Goal: Information Seeking & Learning: Learn about a topic

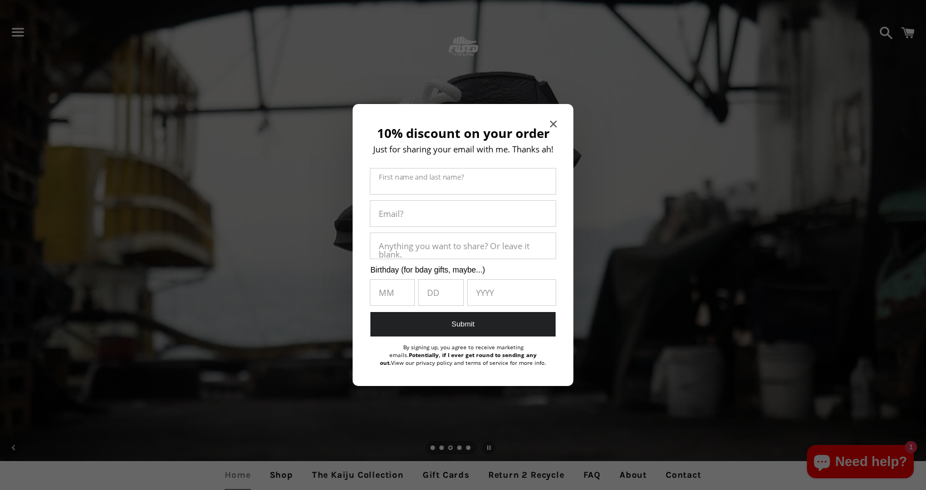
click at [549, 123] on div "10% discount on your order Just for sharing your email with me. Thanks ah! Firs…" at bounding box center [463, 245] width 221 height 283
click at [554, 123] on icon "Close modal" at bounding box center [553, 124] width 7 height 7
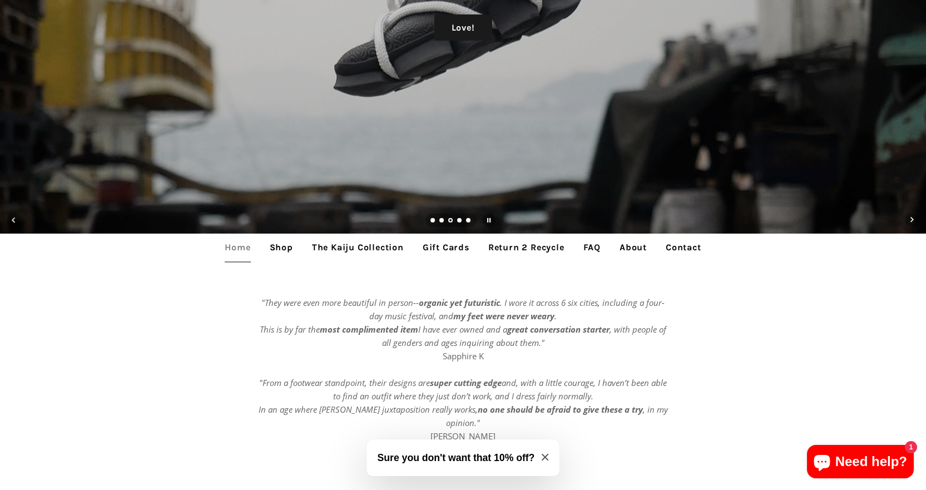
scroll to position [352, 0]
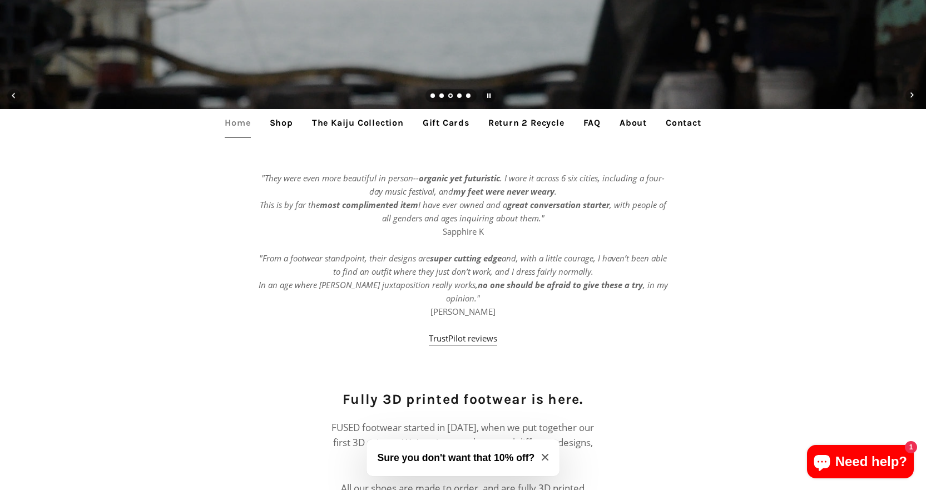
click at [345, 122] on link "The Kaiju Collection" at bounding box center [358, 123] width 108 height 28
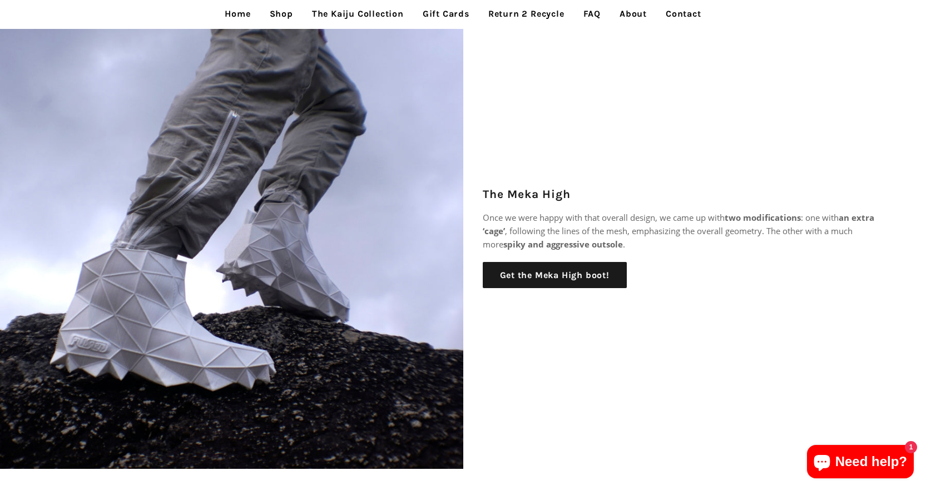
scroll to position [260, 0]
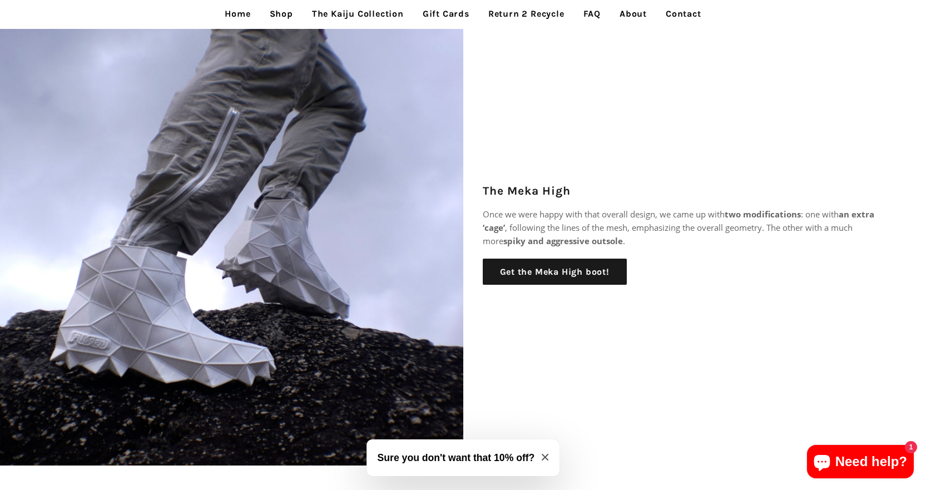
click at [221, 301] on img at bounding box center [231, 233] width 463 height 463
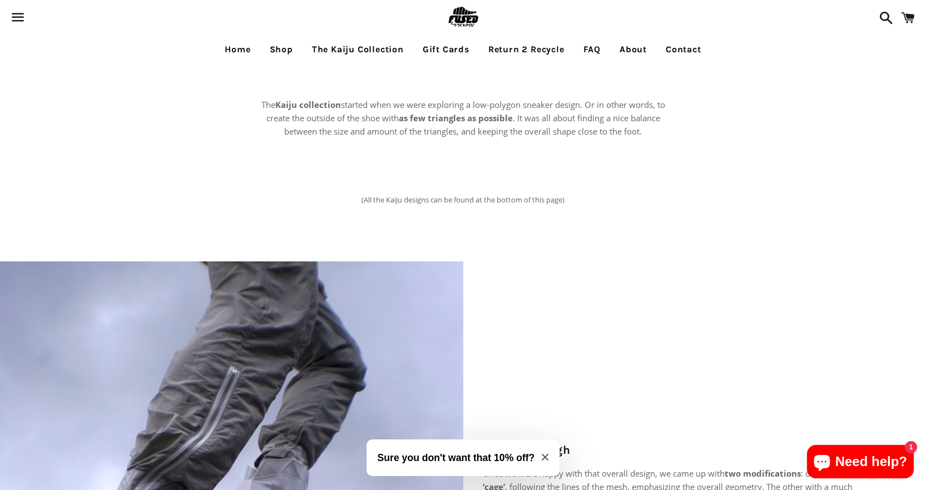
scroll to position [0, 0]
drag, startPoint x: 275, startPoint y: 105, endPoint x: 296, endPoint y: 106, distance: 21.7
click at [296, 106] on strong "Kaiju collection" at bounding box center [308, 105] width 66 height 11
copy strong "Kaiju"
